Goal: Answer question/provide support: Share knowledge or assist other users

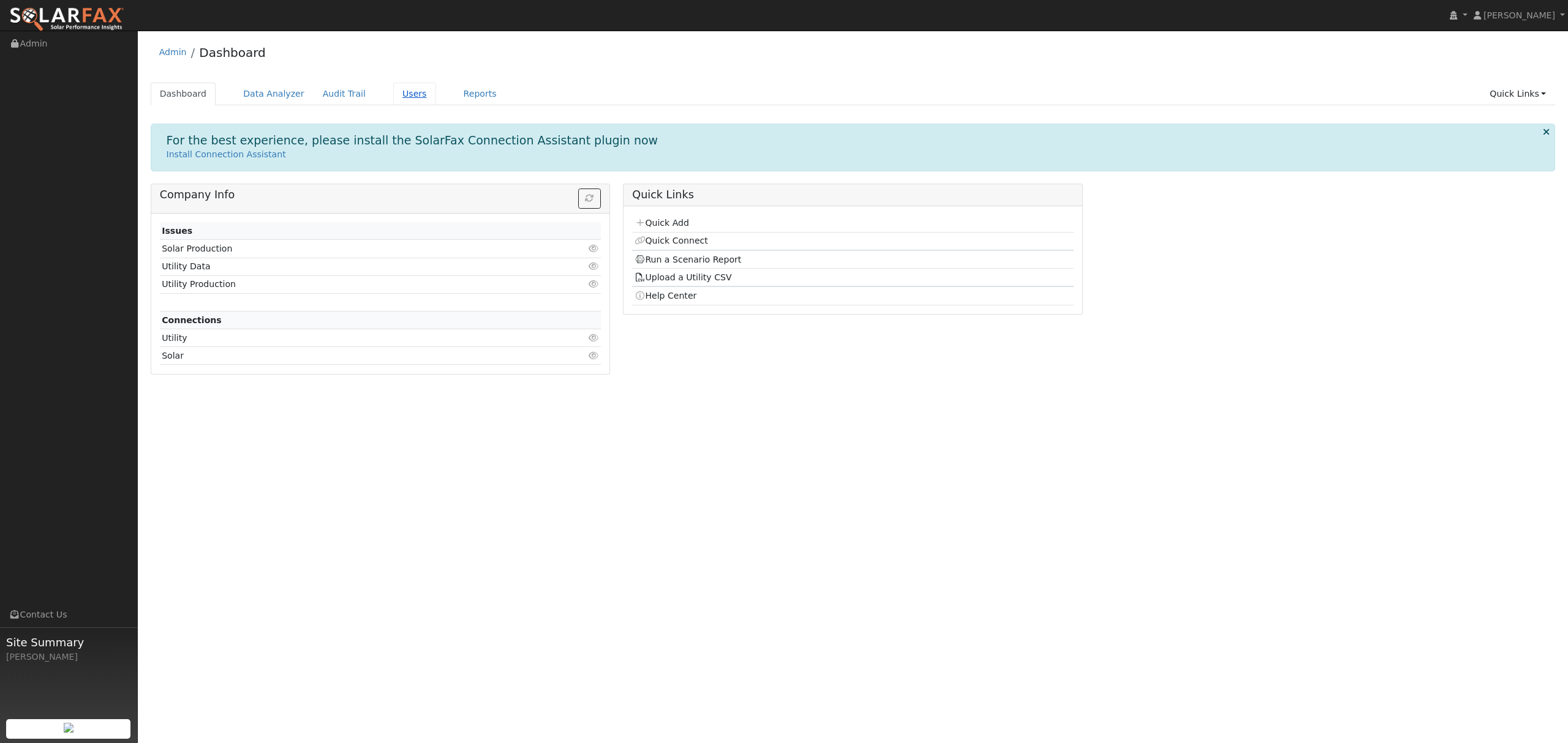
click at [397, 89] on link "Users" at bounding box center [414, 94] width 43 height 23
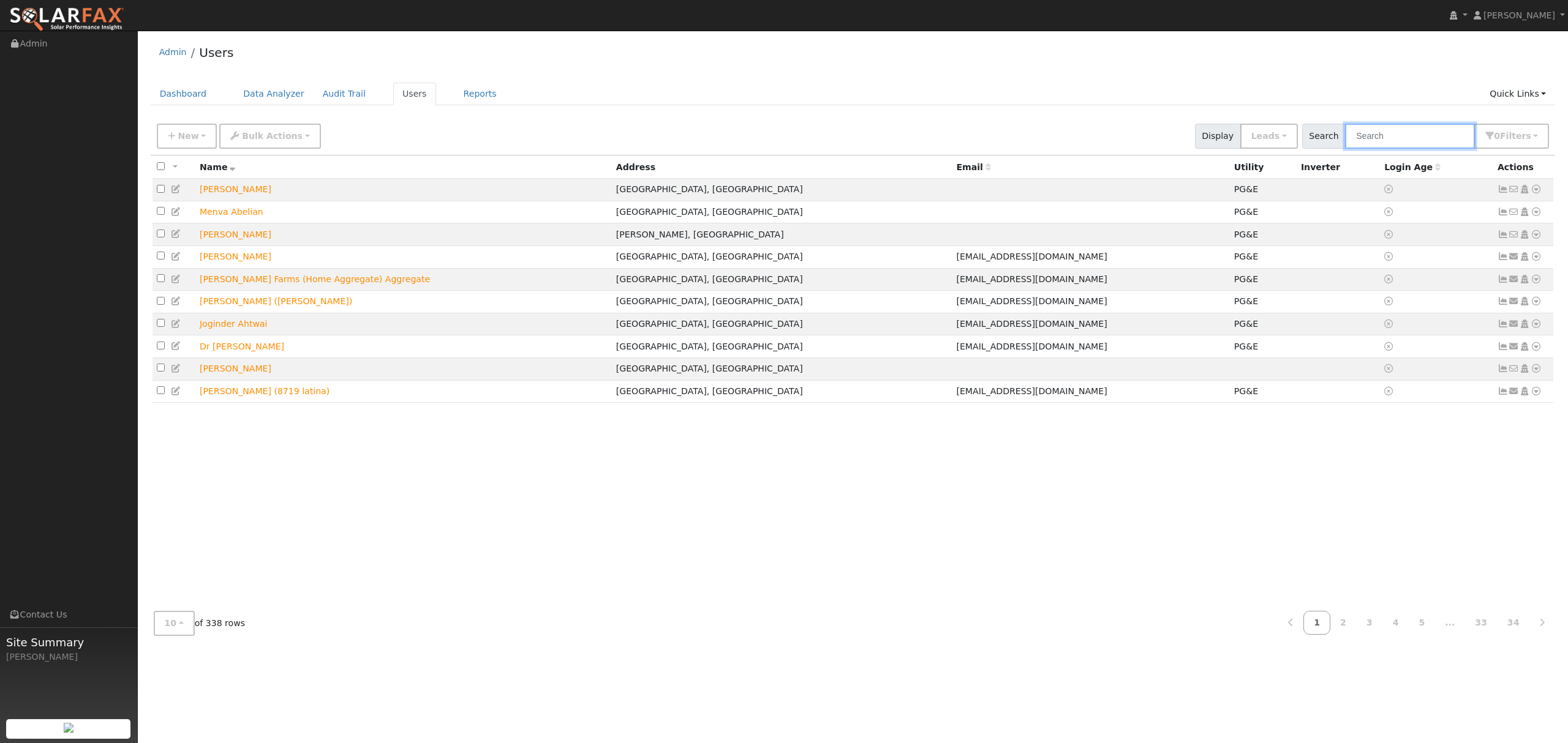
click at [1418, 137] on input "text" at bounding box center [1409, 136] width 130 height 25
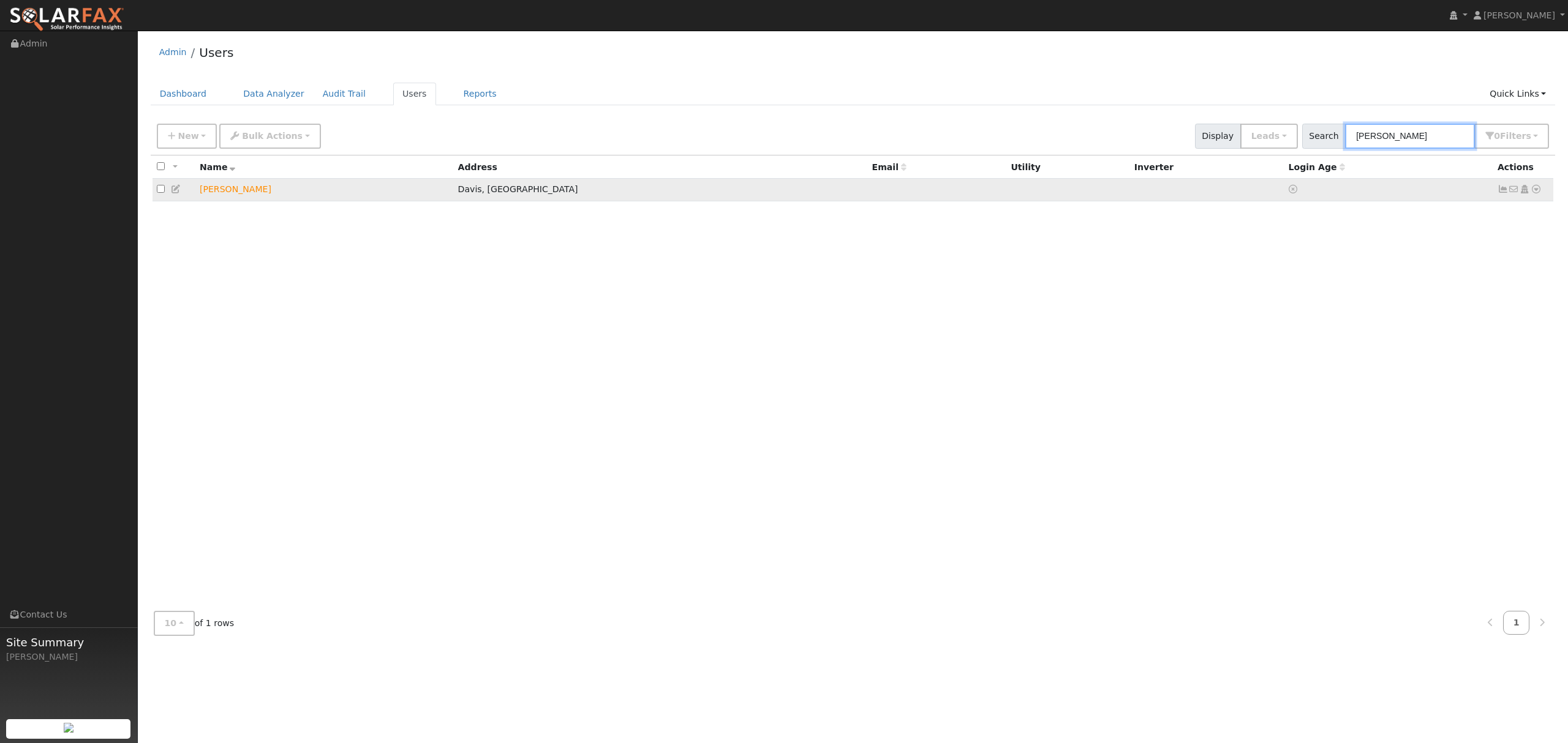
type input "rennie"
click at [1538, 191] on icon at bounding box center [1536, 189] width 11 height 8
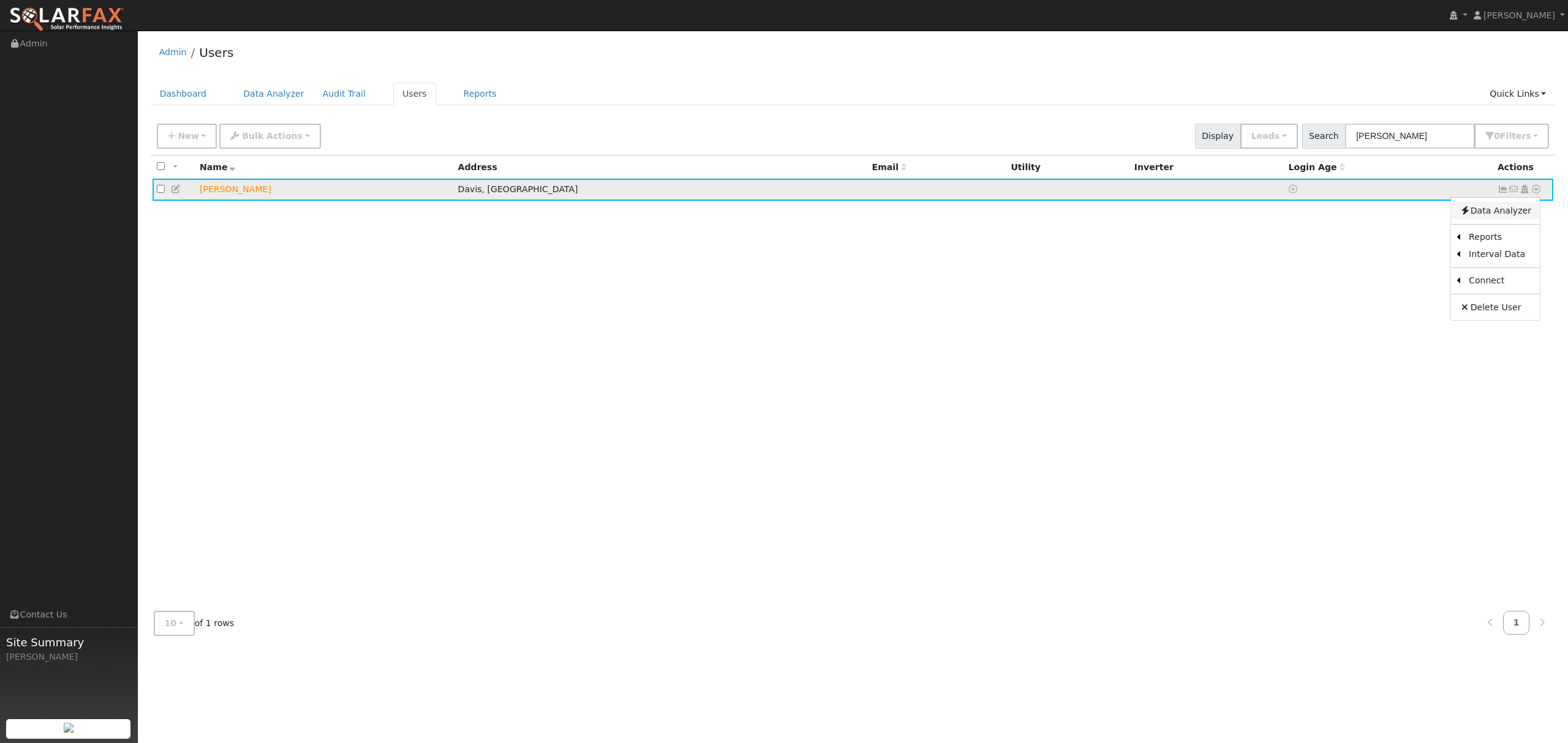
click at [1505, 217] on link "Data Analyzer" at bounding box center [1496, 210] width 89 height 17
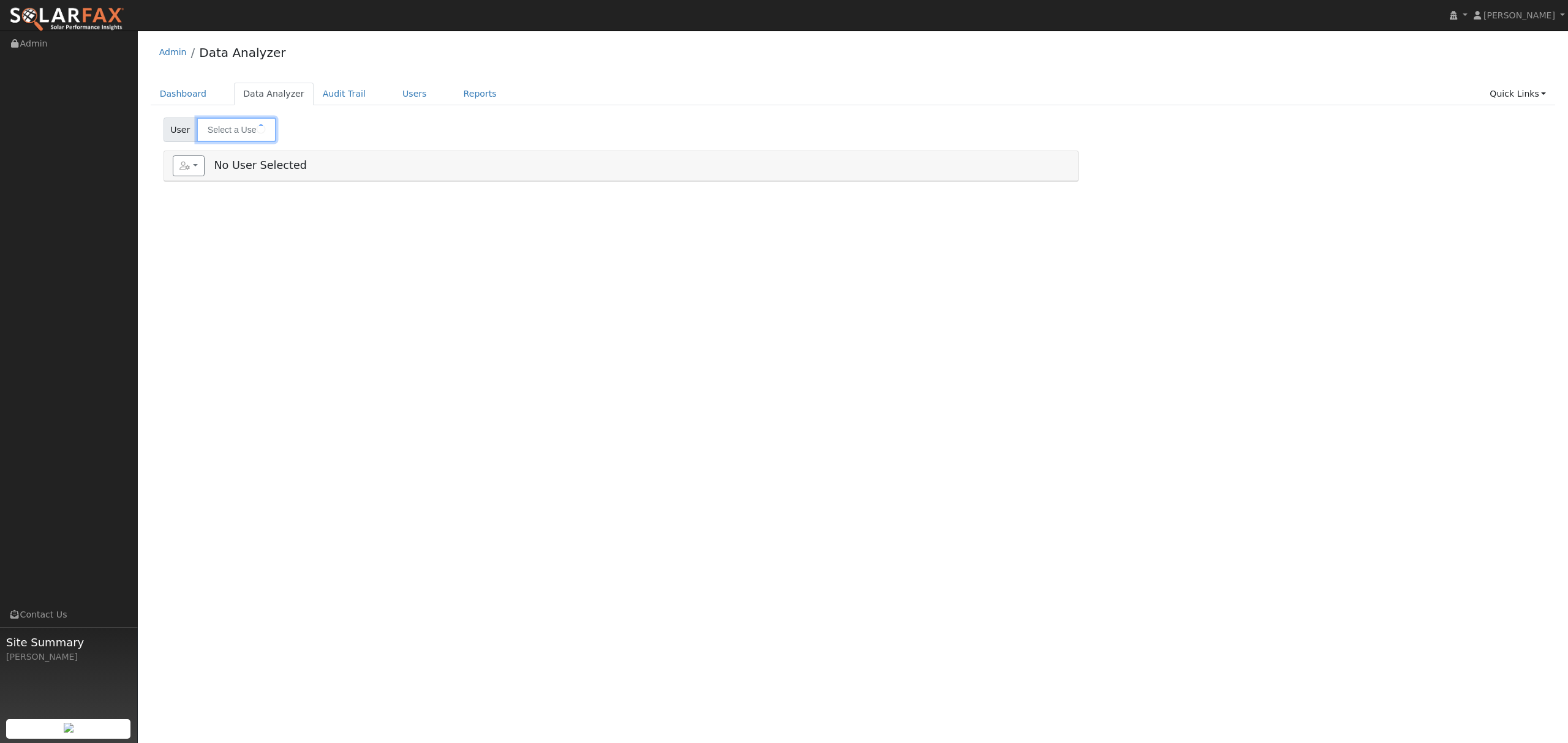
type input "[PERSON_NAME]"
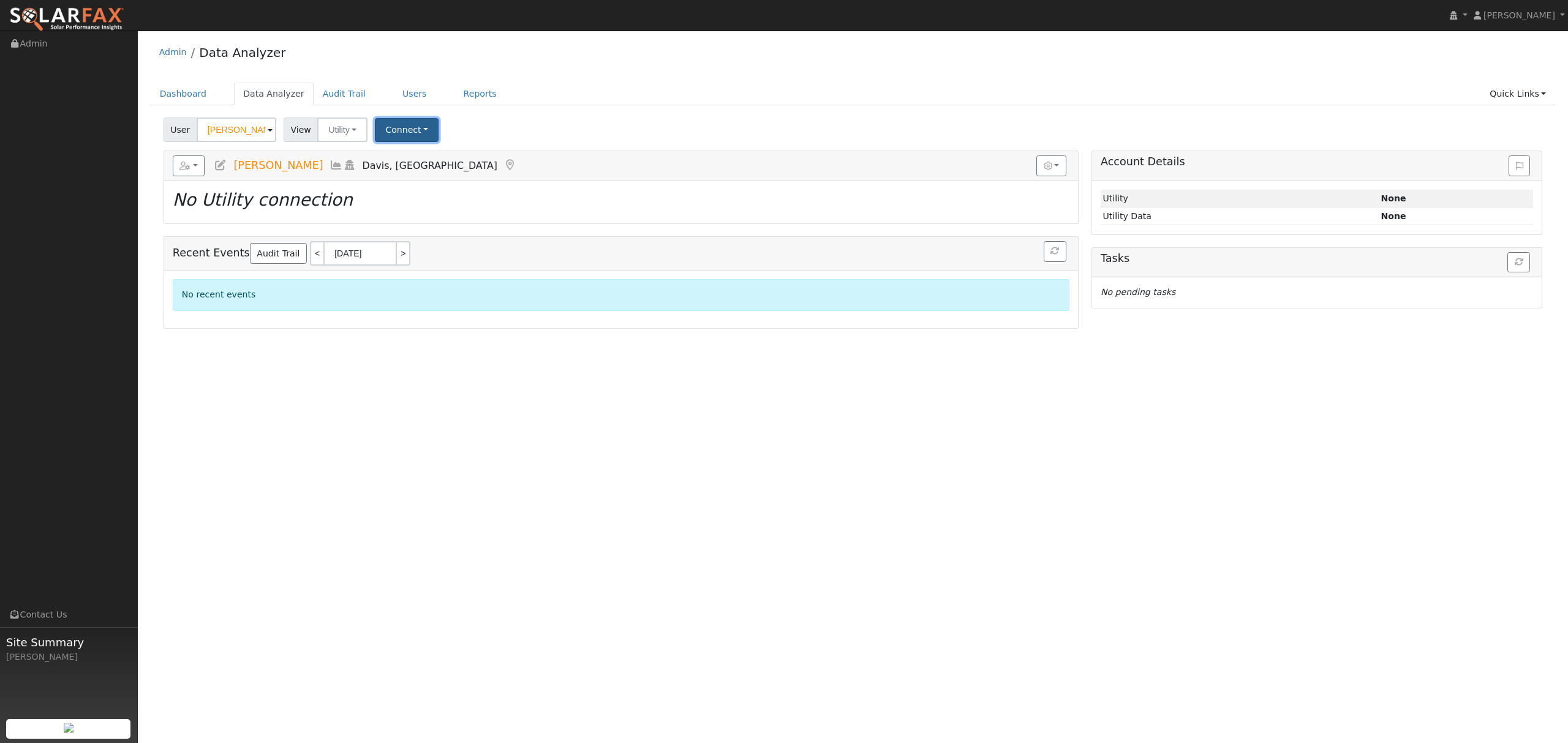
click at [394, 130] on button "Connect" at bounding box center [407, 130] width 64 height 24
click at [409, 187] on link "Quick Connect" at bounding box center [424, 183] width 95 height 17
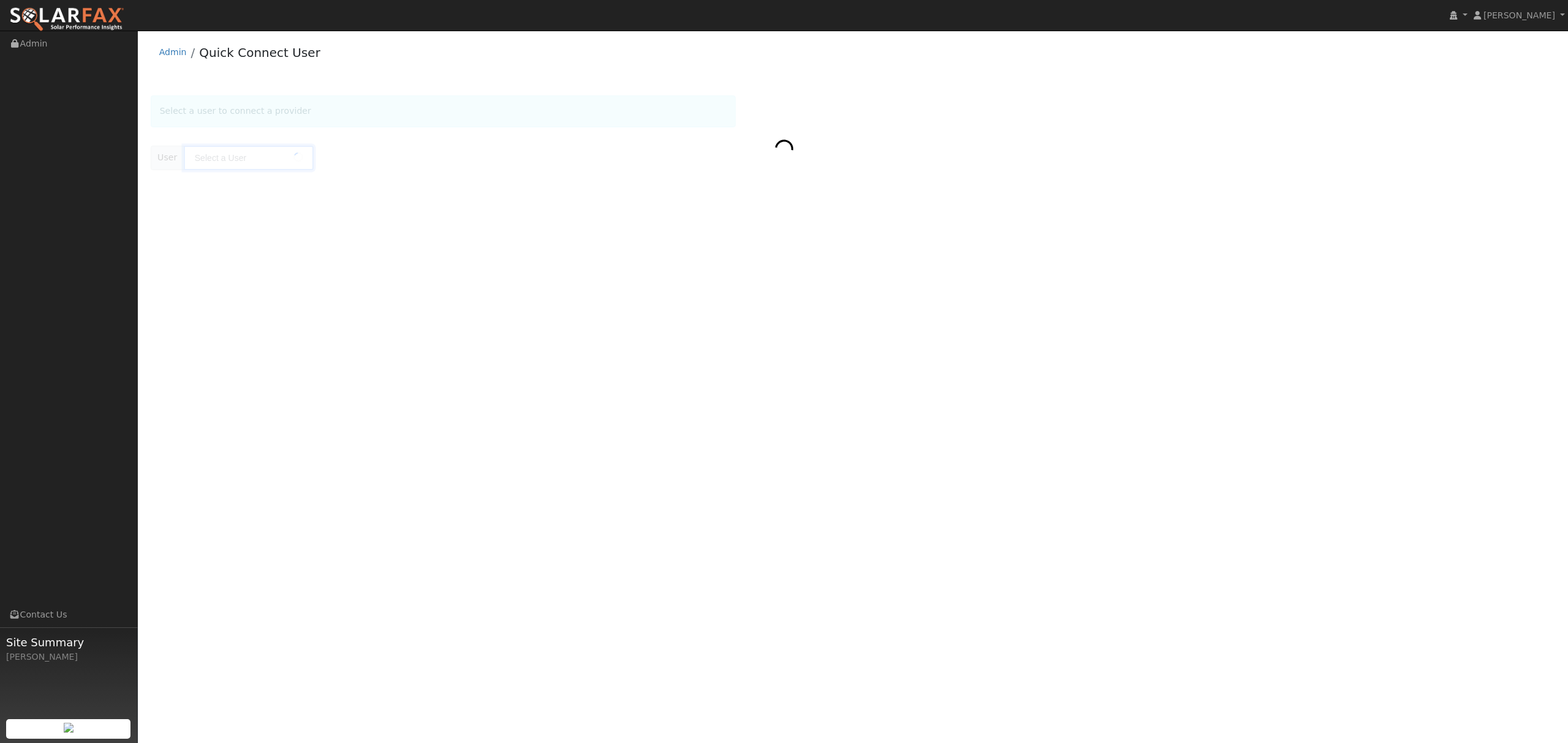
type input "[PERSON_NAME]"
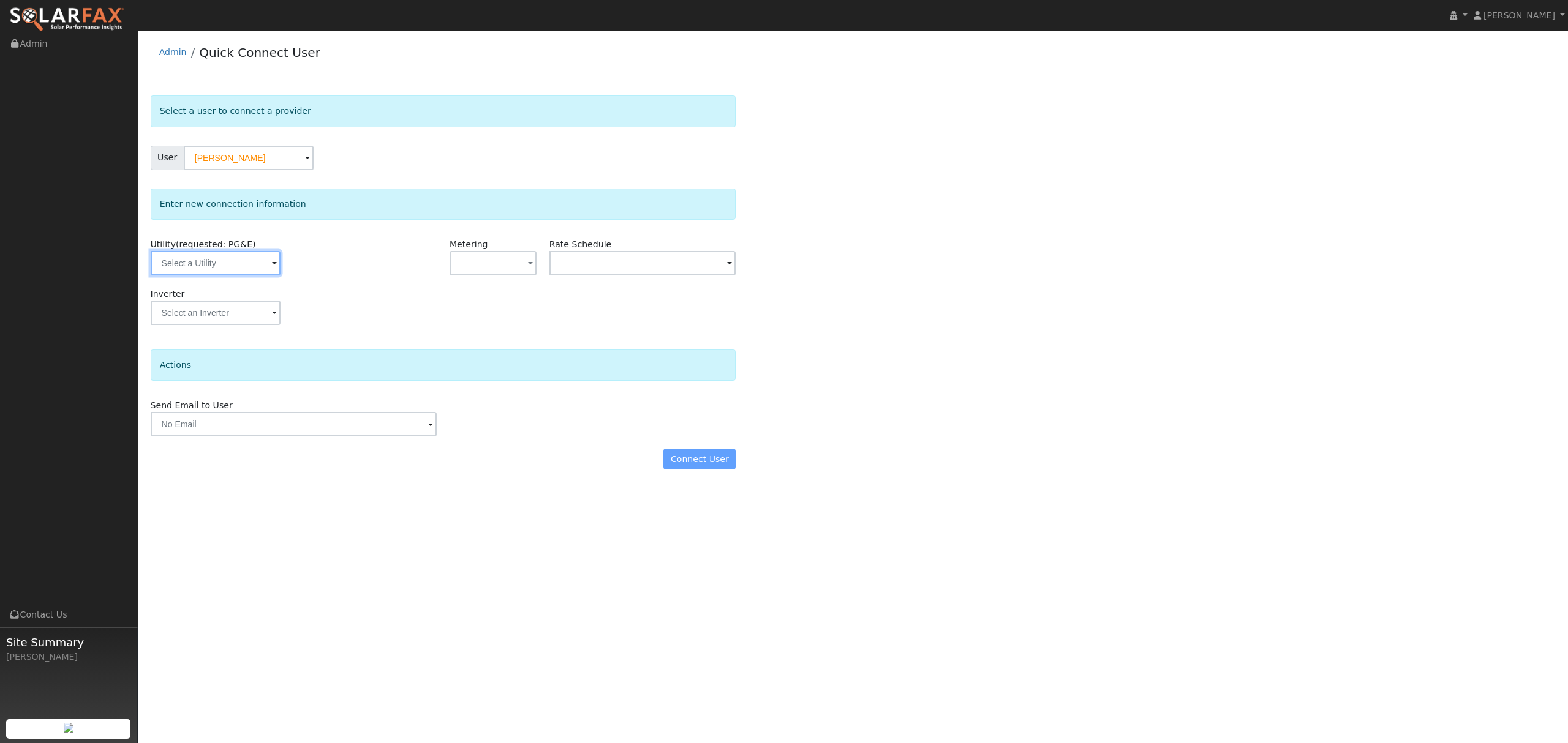
click at [231, 267] on input "text" at bounding box center [216, 263] width 130 height 25
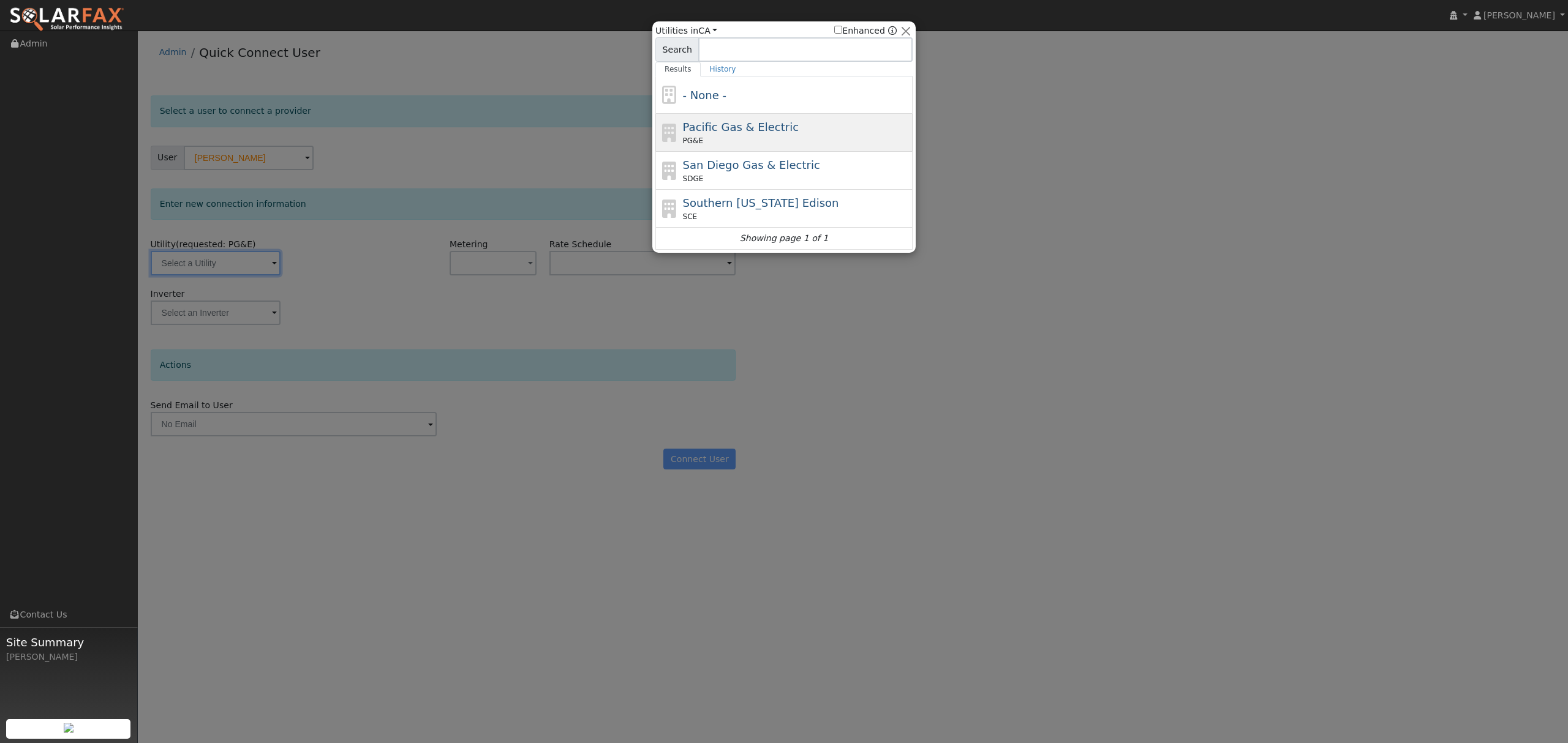
click at [748, 139] on div "PG&E" at bounding box center [796, 141] width 227 height 11
type input "PG&E"
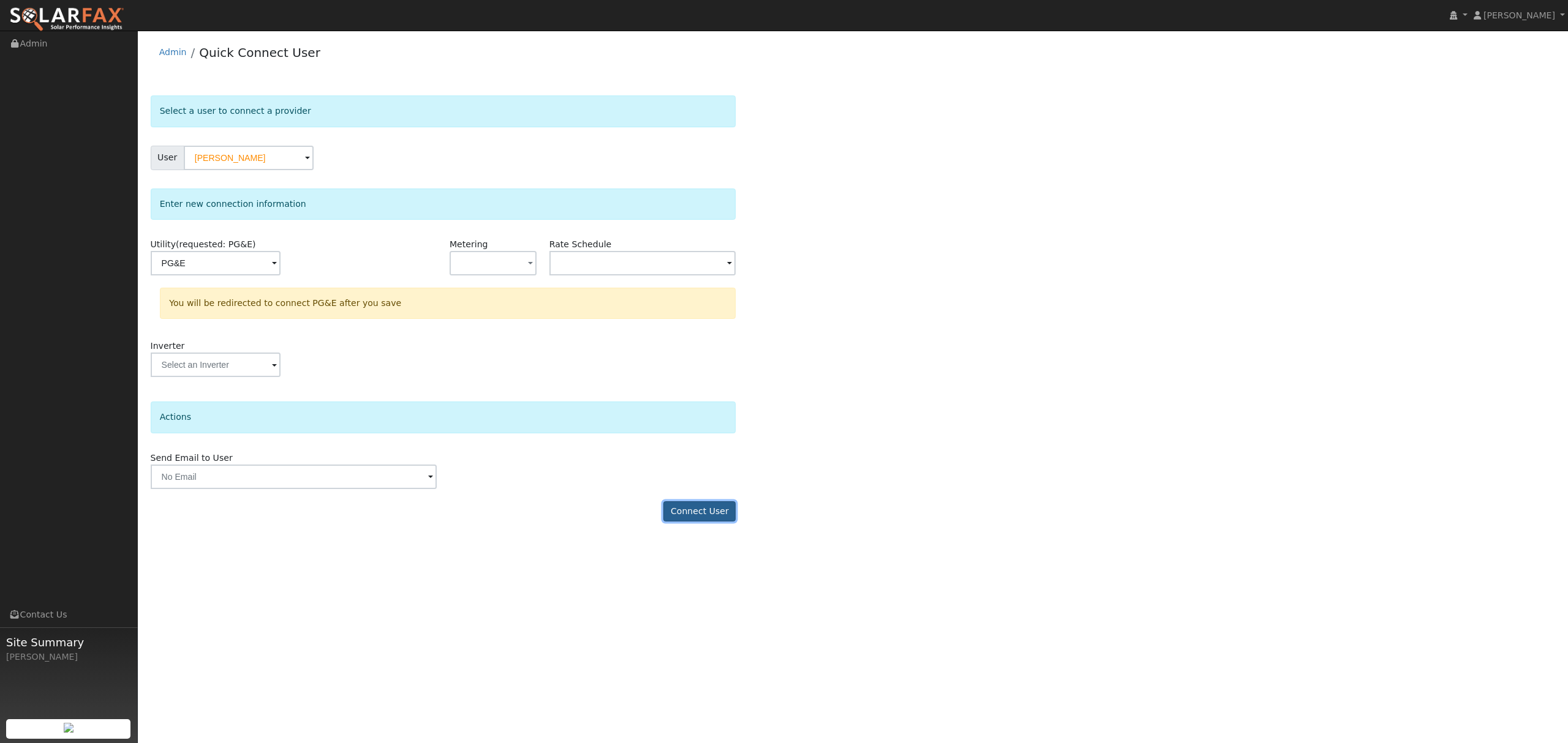
click at [705, 519] on button "Connect User" at bounding box center [699, 511] width 72 height 21
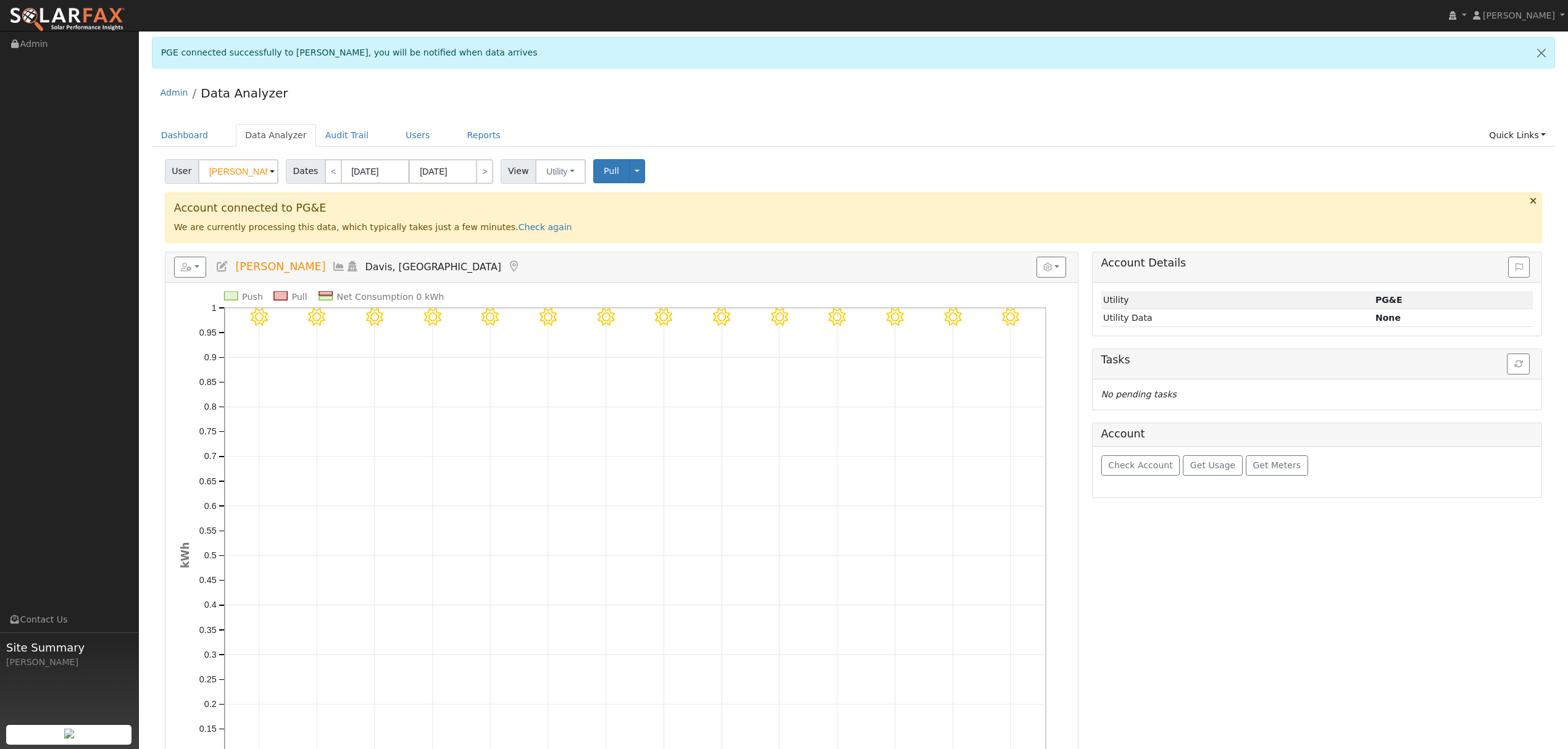
click at [332, 269] on icon at bounding box center [339, 267] width 14 height 11
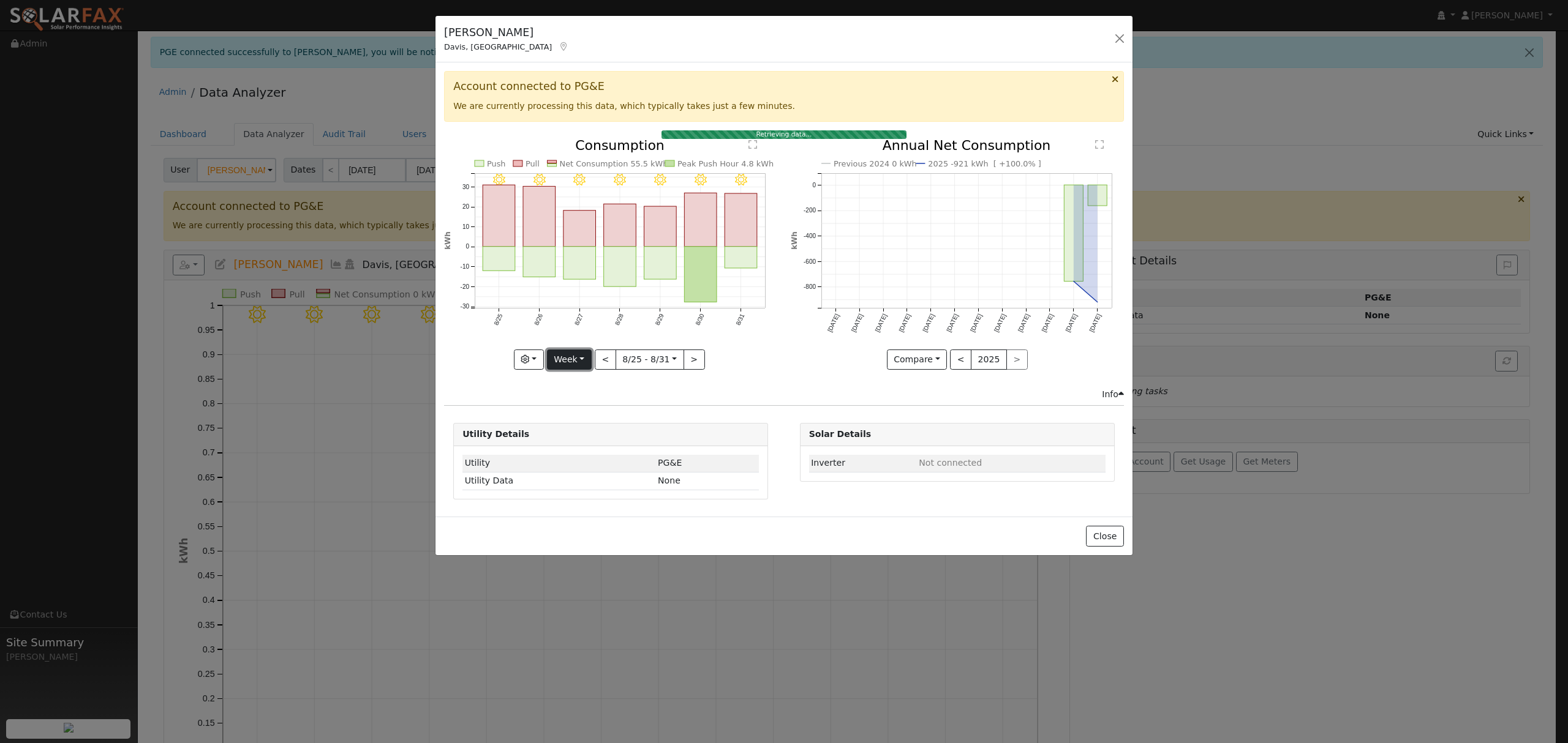
click at [572, 361] on button "Week" at bounding box center [569, 360] width 45 height 21
click at [583, 441] on link "Year" at bounding box center [590, 437] width 85 height 17
type input "[DATE]"
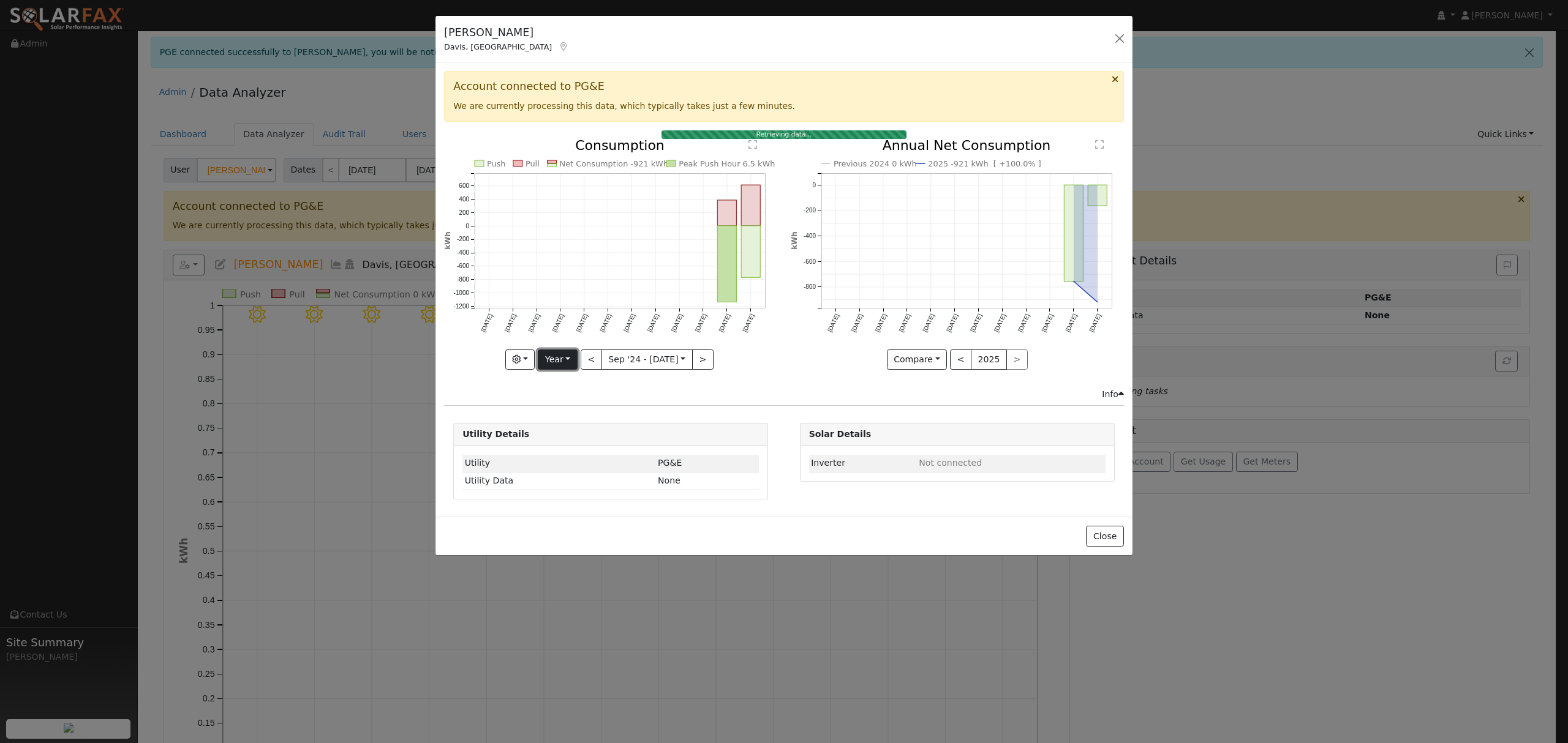
click at [564, 358] on button "Year" at bounding box center [557, 360] width 39 height 21
click at [564, 437] on link "Year" at bounding box center [581, 437] width 85 height 17
